Goal: Task Accomplishment & Management: Use online tool/utility

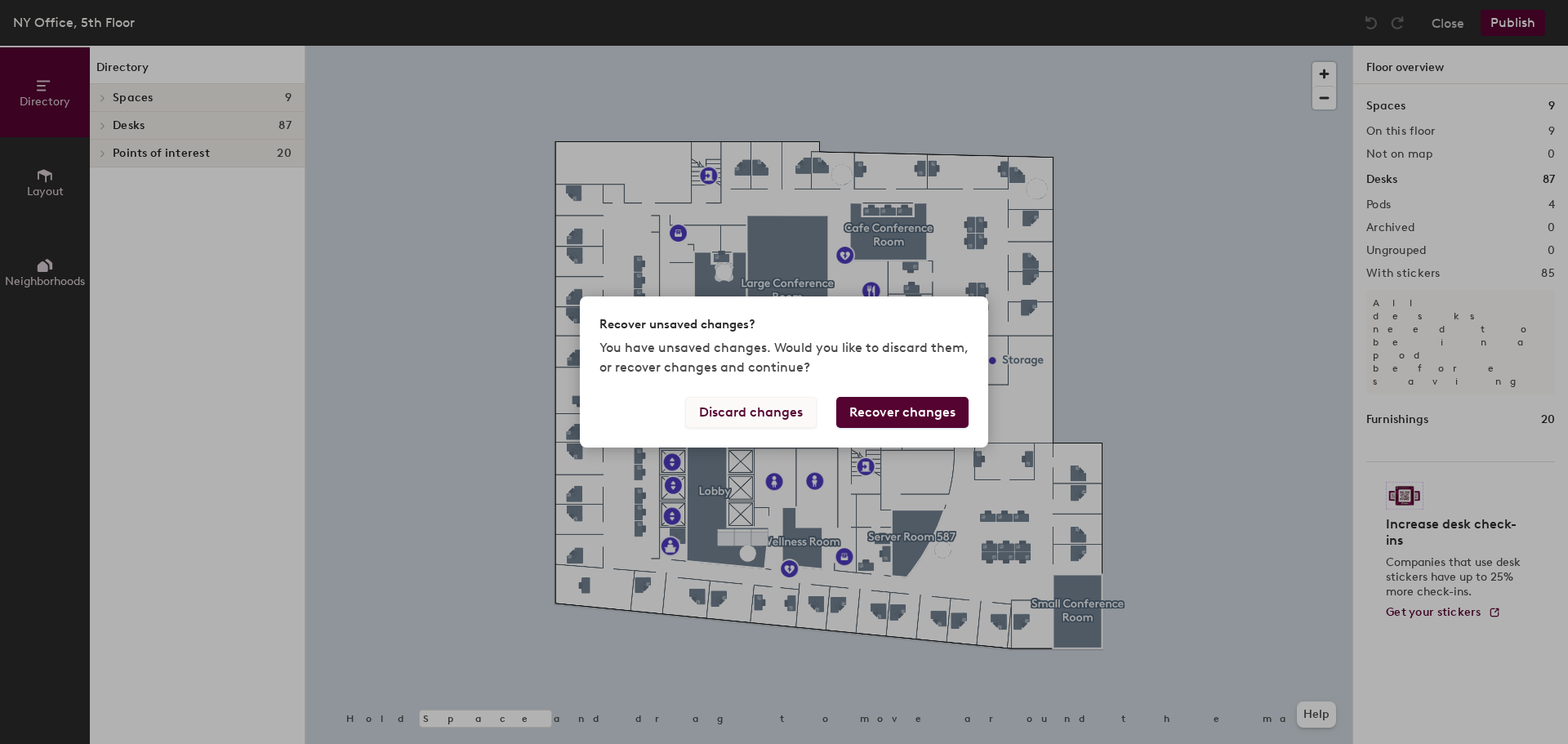
click at [799, 415] on button "Discard changes" at bounding box center [750, 412] width 131 height 31
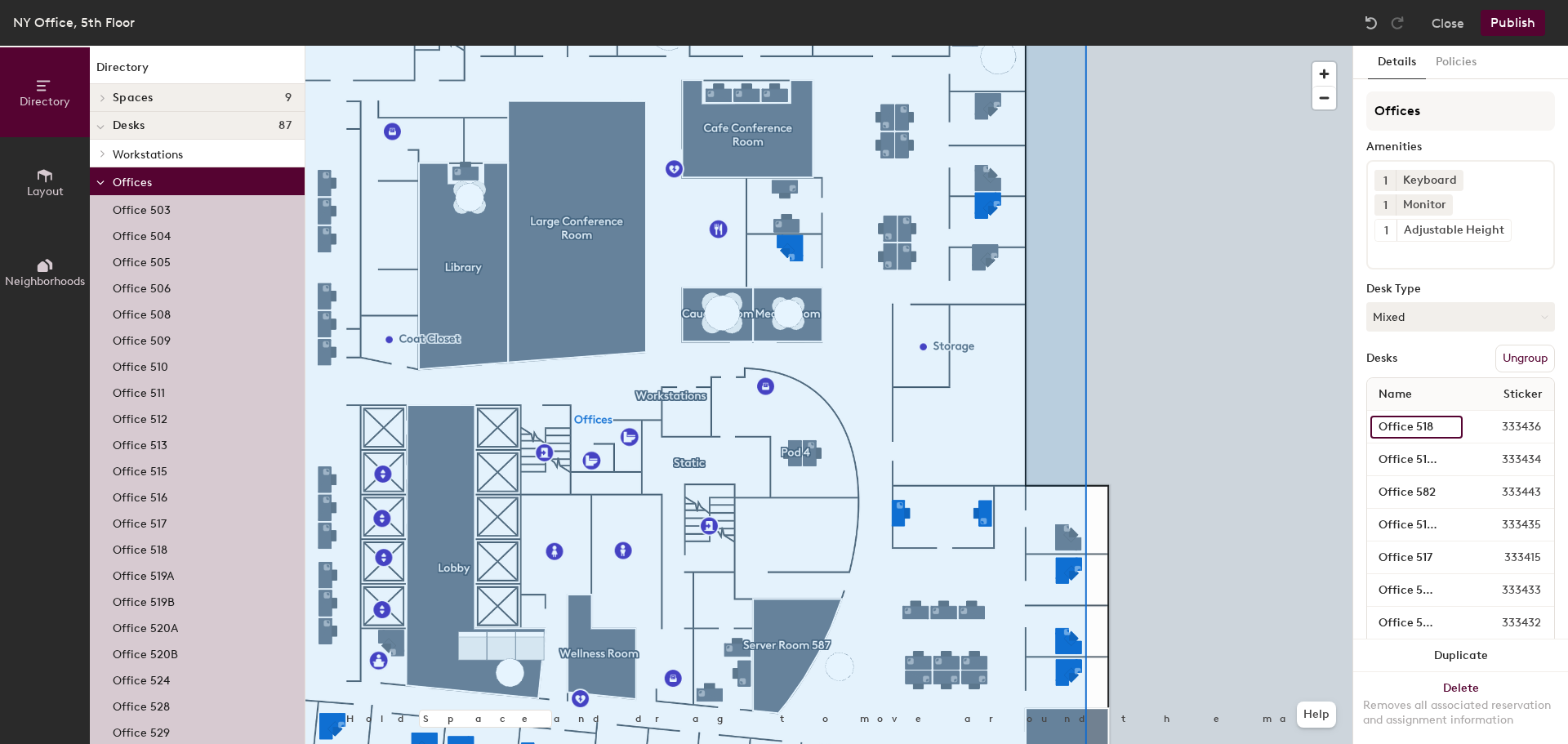
click at [1427, 434] on input "Office 518" at bounding box center [1416, 427] width 93 height 23
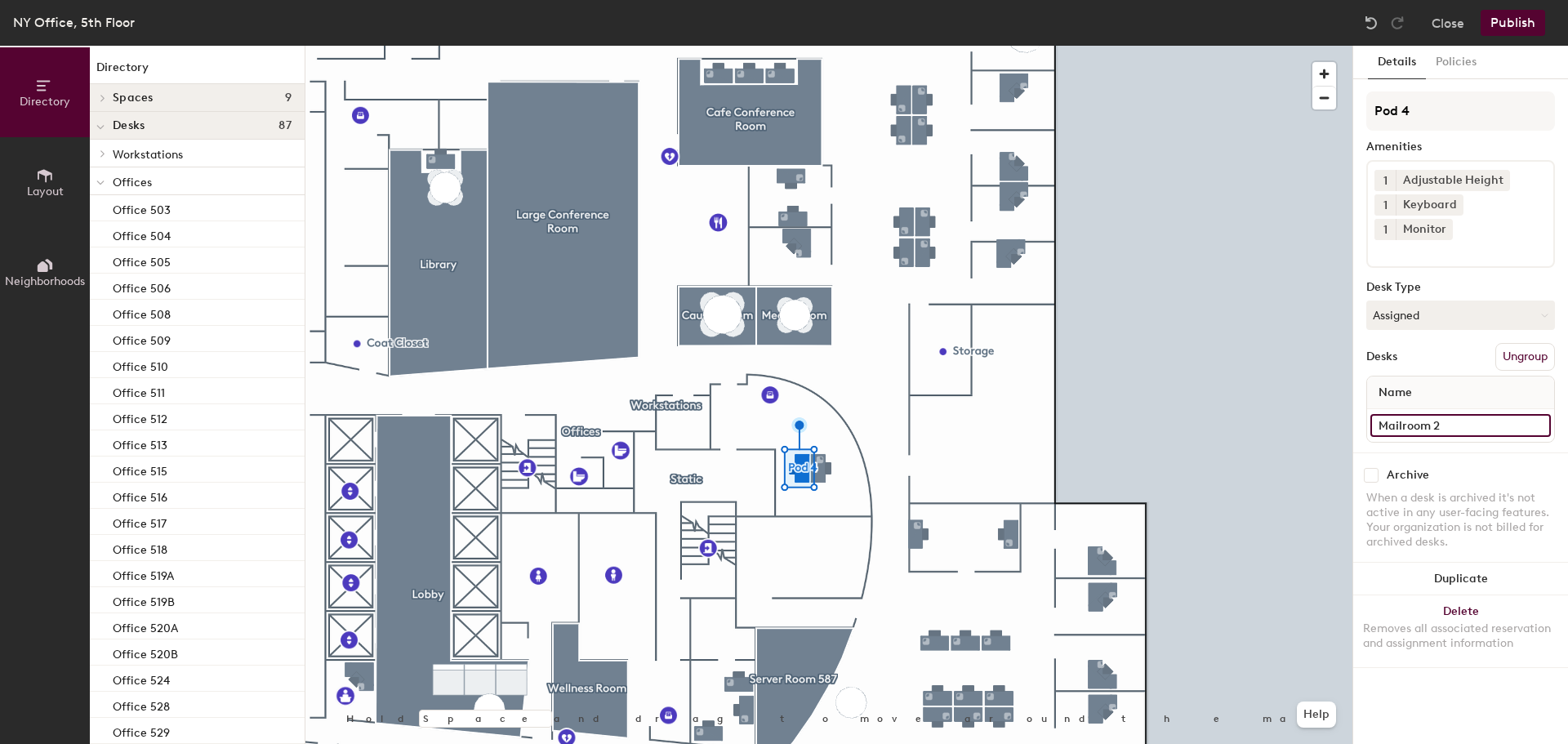
click at [1439, 414] on input "Mailroom 2" at bounding box center [1460, 425] width 180 height 23
click at [1515, 453] on div "Archive When a desk is archived it's not active in any user-facing features. Yo…" at bounding box center [1460, 511] width 214 height 117
click at [21, 278] on span "Neighborhoods" at bounding box center [45, 281] width 80 height 14
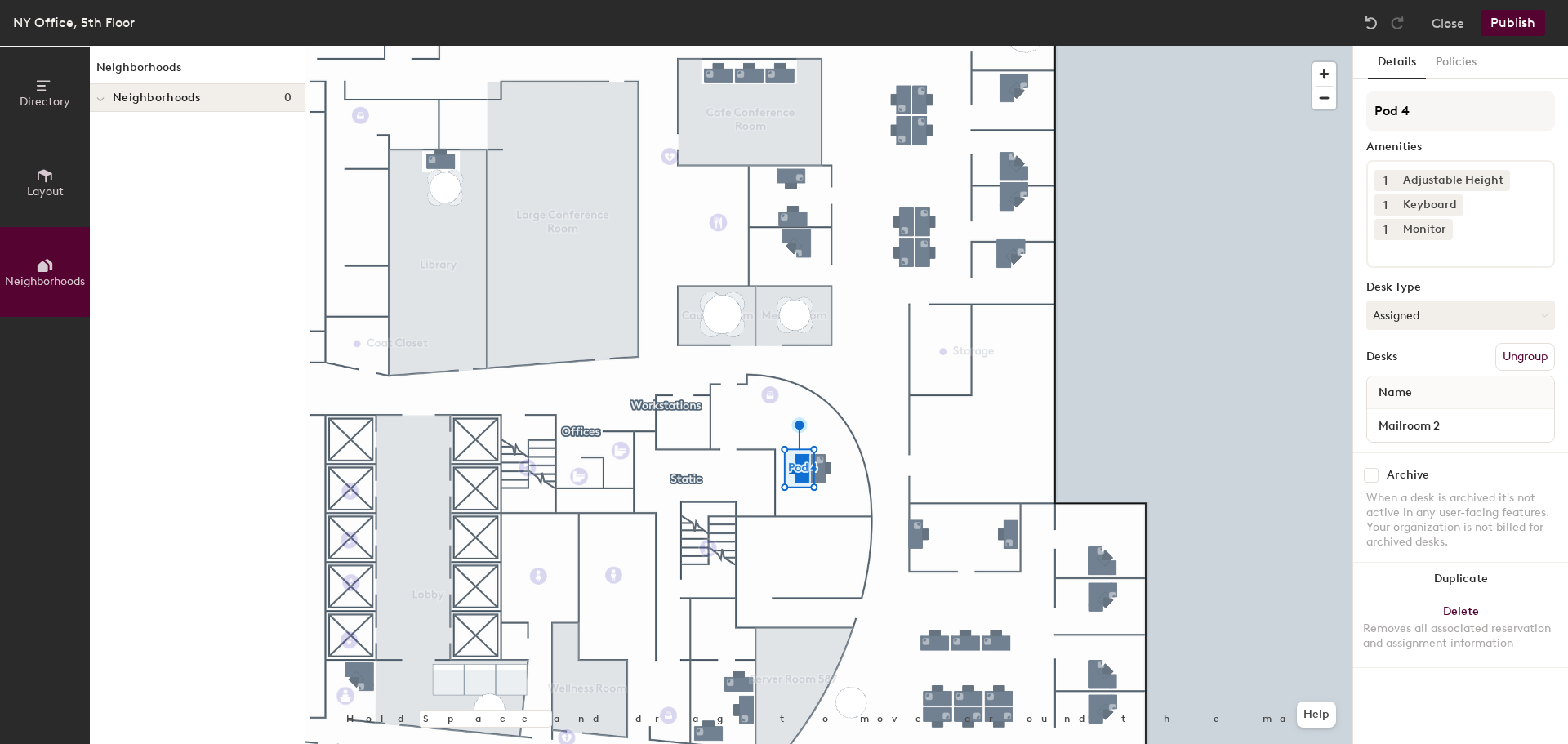
click at [49, 206] on button "Layout" at bounding box center [45, 182] width 90 height 90
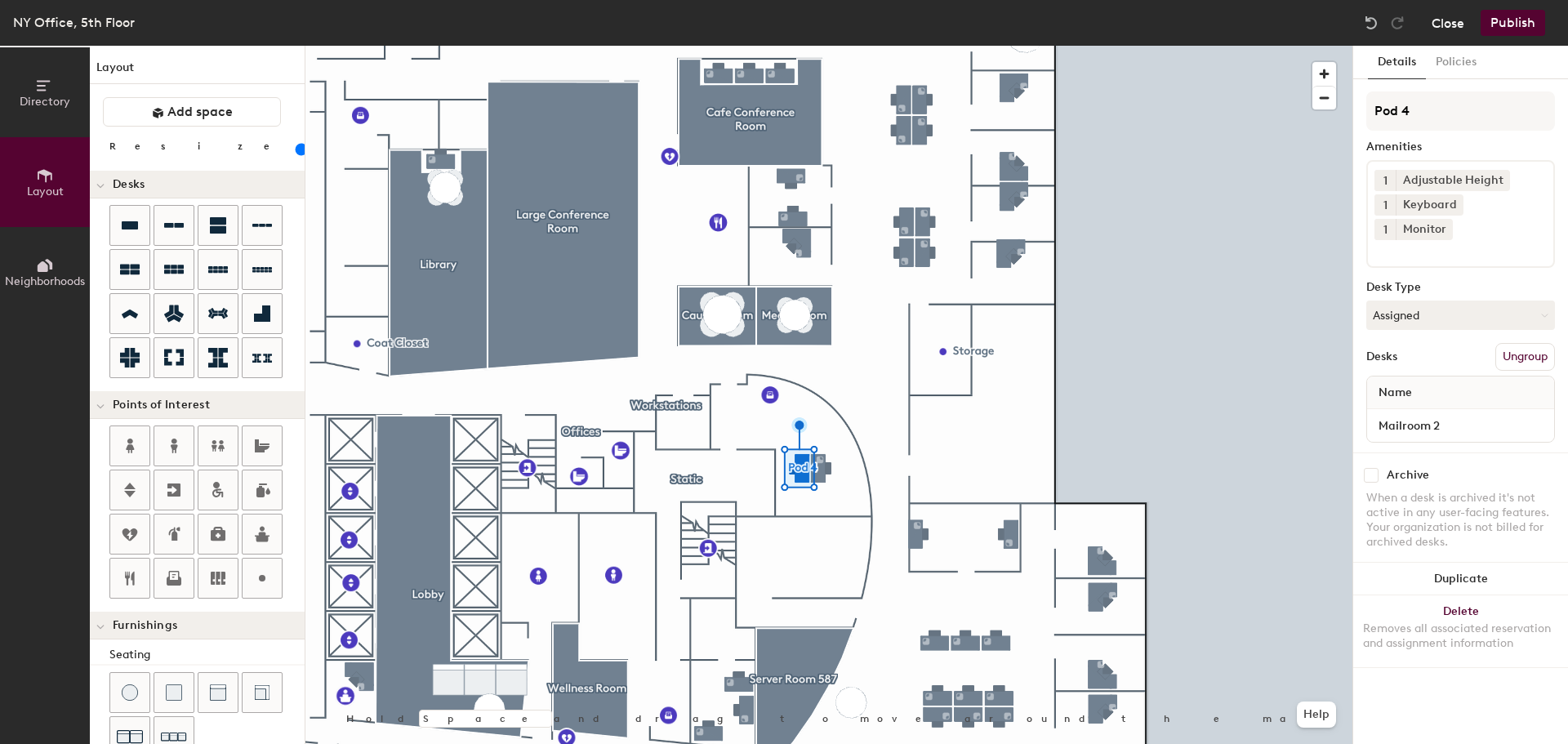
click at [1451, 24] on button "Close" at bounding box center [1448, 22] width 33 height 26
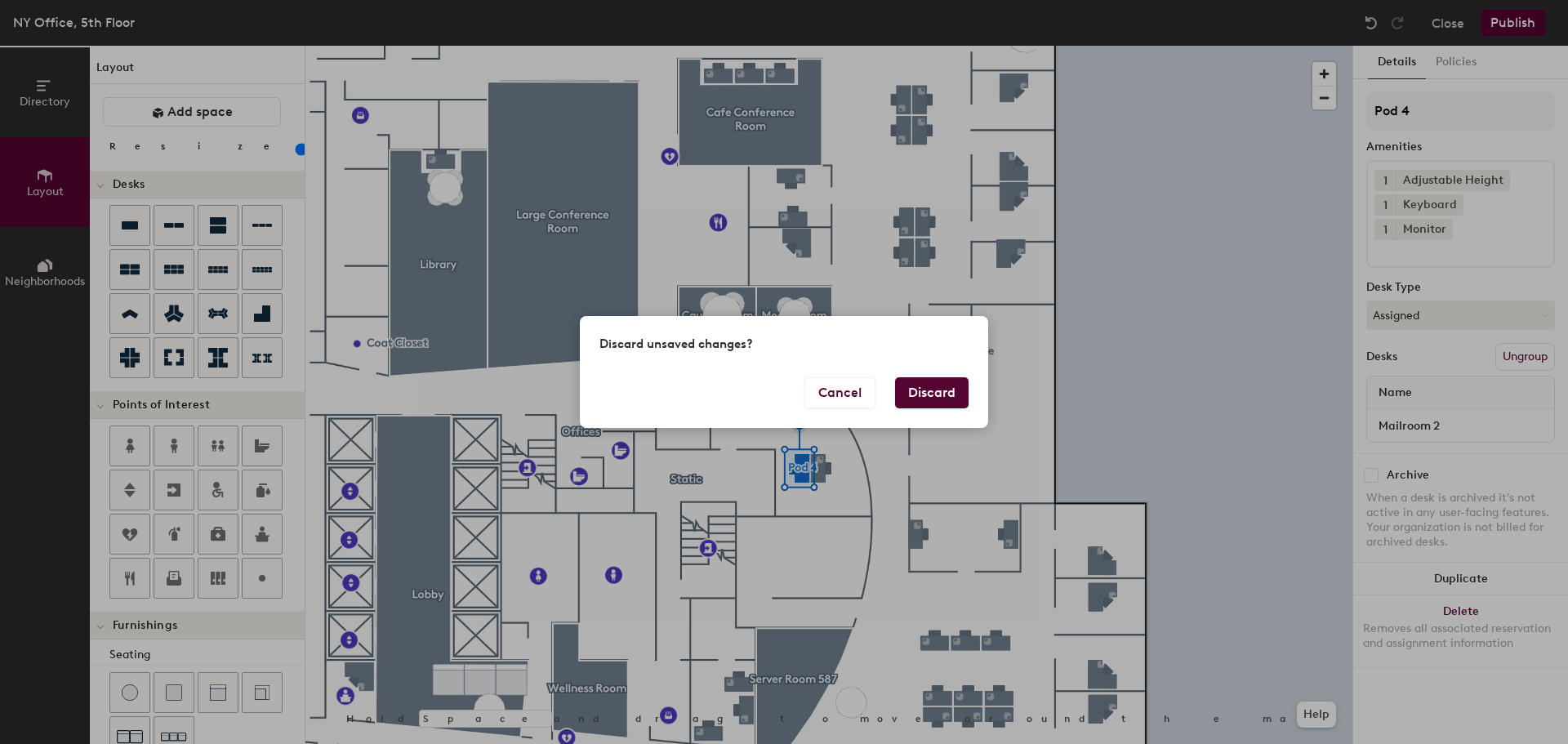
click at [941, 385] on button "Discard" at bounding box center [932, 393] width 74 height 31
